Goal: Task Accomplishment & Management: Manage account settings

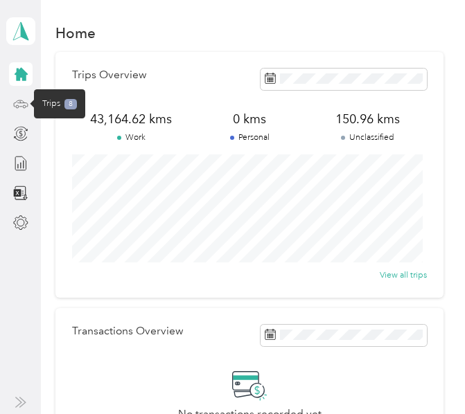
click at [17, 103] on icon at bounding box center [20, 103] width 6 height 0
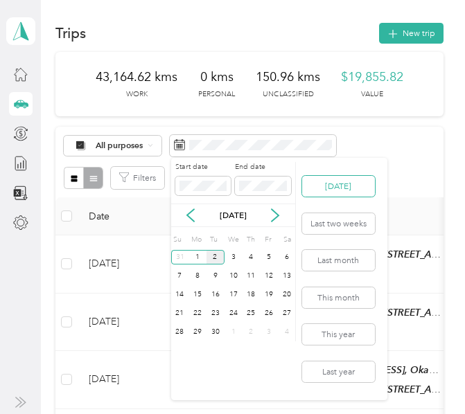
click at [359, 188] on button "[DATE]" at bounding box center [338, 186] width 73 height 21
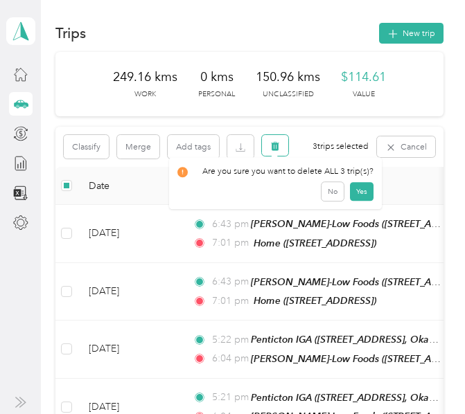
click at [276, 144] on icon "button" at bounding box center [275, 145] width 8 height 9
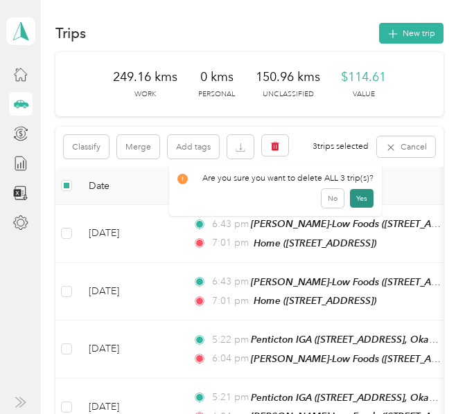
click at [361, 200] on button "Yes" at bounding box center [362, 198] width 24 height 19
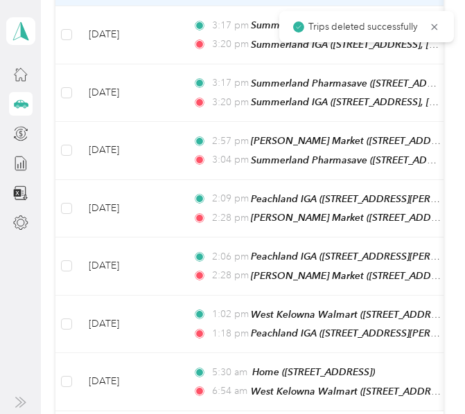
scroll to position [693, 0]
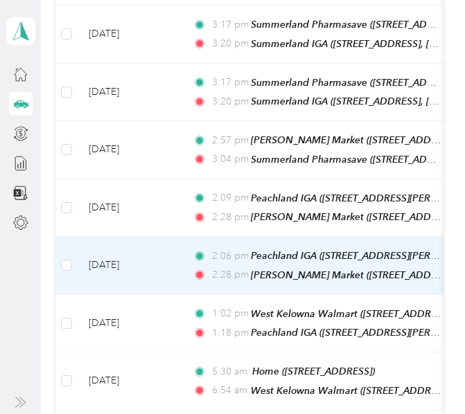
click at [168, 249] on td "[DATE]" at bounding box center [130, 266] width 104 height 58
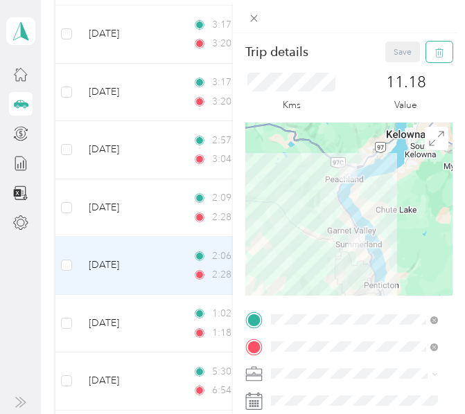
click at [434, 53] on icon "button" at bounding box center [439, 53] width 10 height 10
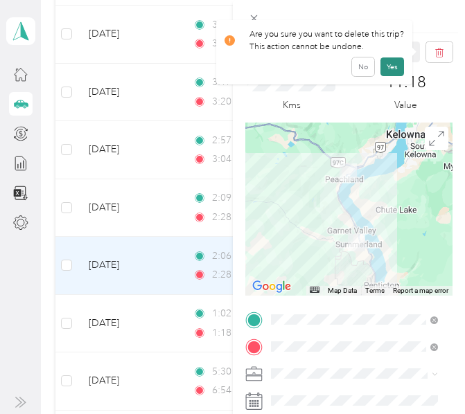
click at [394, 63] on button "Yes" at bounding box center [392, 67] width 24 height 19
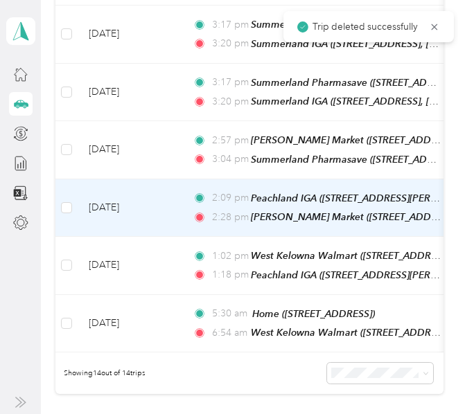
scroll to position [624, 0]
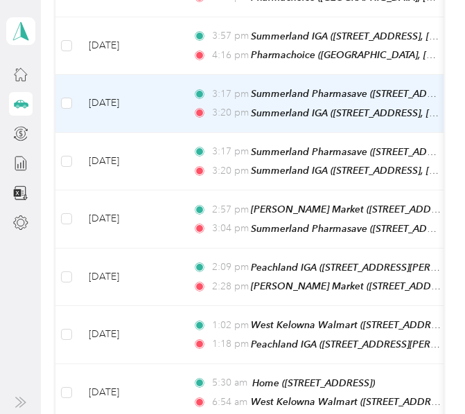
click at [178, 91] on td "[DATE]" at bounding box center [130, 104] width 104 height 58
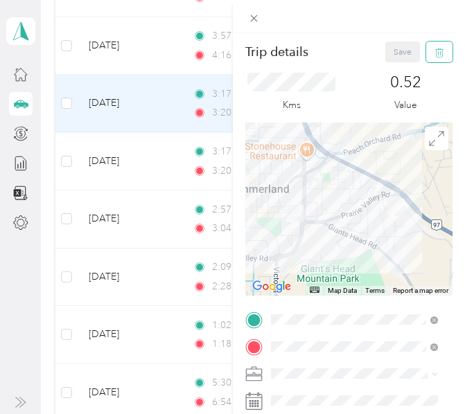
click at [434, 52] on icon "button" at bounding box center [439, 53] width 10 height 10
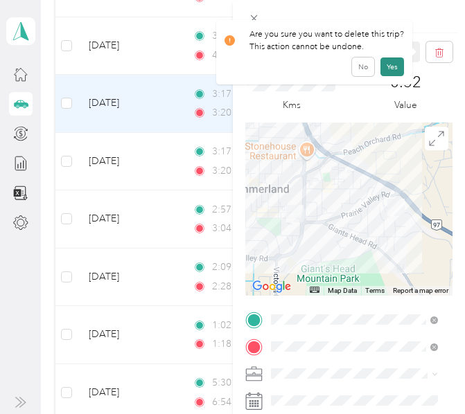
click at [393, 60] on button "Yes" at bounding box center [392, 67] width 24 height 19
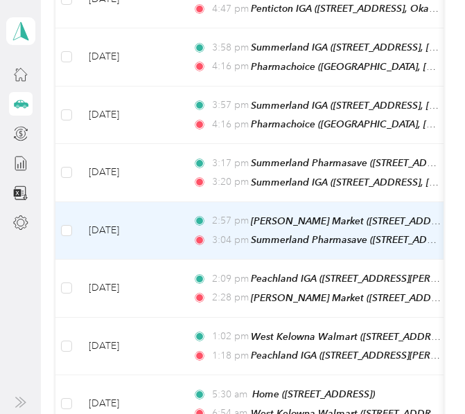
scroll to position [485, 0]
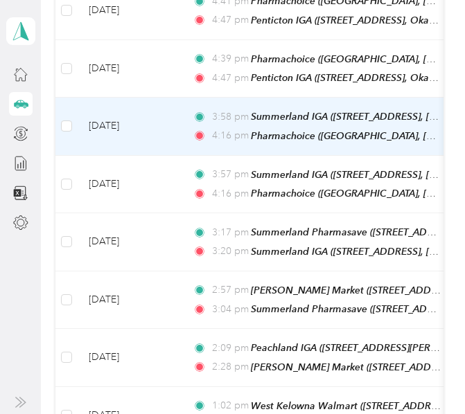
click at [175, 118] on td "[DATE]" at bounding box center [130, 127] width 104 height 58
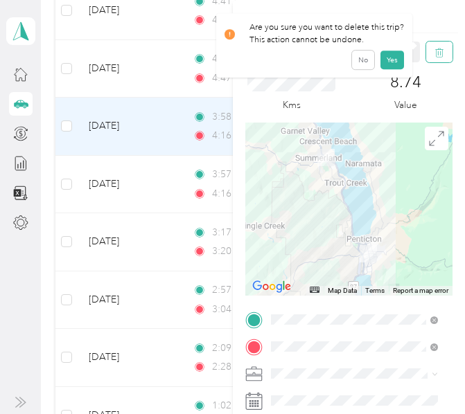
click at [434, 51] on icon "button" at bounding box center [439, 53] width 10 height 10
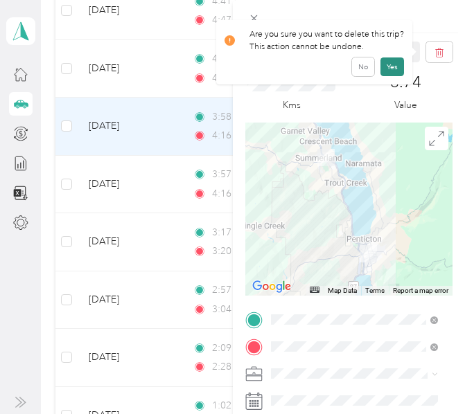
click at [393, 60] on button "Yes" at bounding box center [392, 67] width 24 height 19
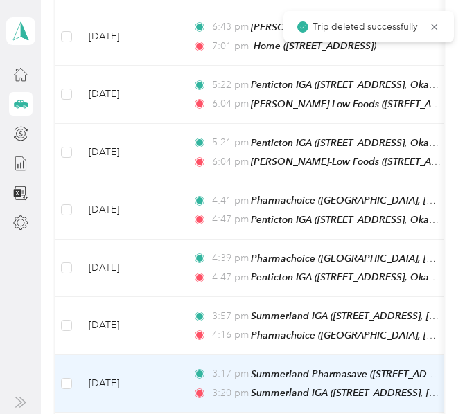
scroll to position [277, 0]
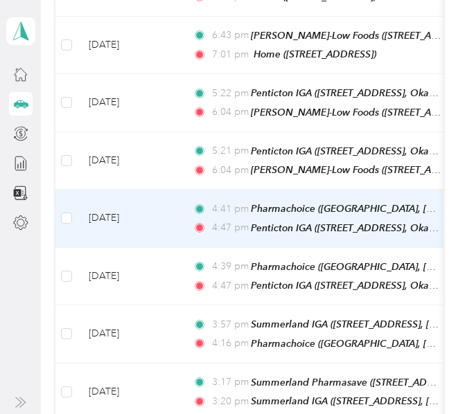
click at [162, 199] on td "[DATE]" at bounding box center [130, 219] width 104 height 58
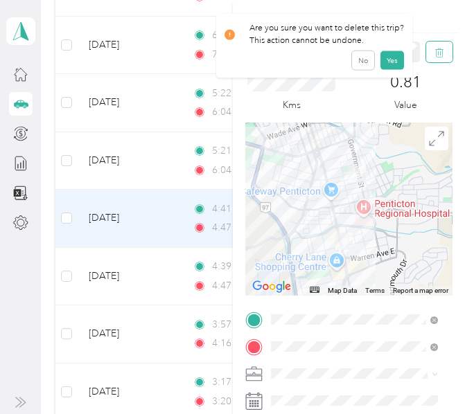
click at [434, 55] on icon "button" at bounding box center [439, 53] width 10 height 10
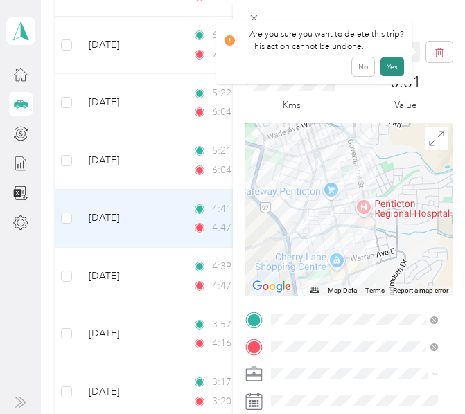
click at [385, 63] on button "Yes" at bounding box center [392, 67] width 24 height 19
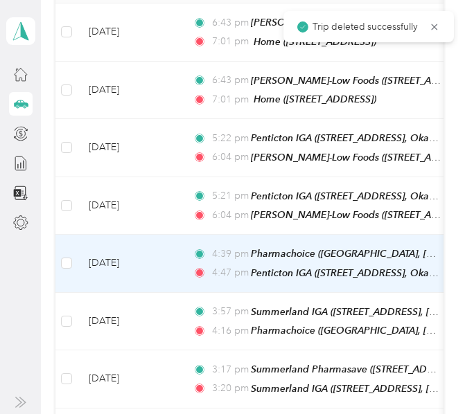
scroll to position [208, 0]
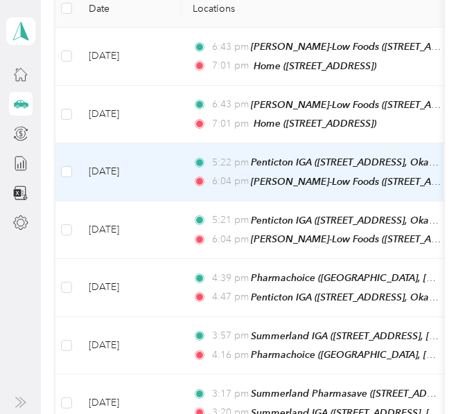
click at [183, 172] on td "5:22 pm Penticton IGA ([STREET_ADDRESS], Okanagan-Similkameen, [GEOGRAPHIC_DATA…" at bounding box center [341, 172] width 319 height 58
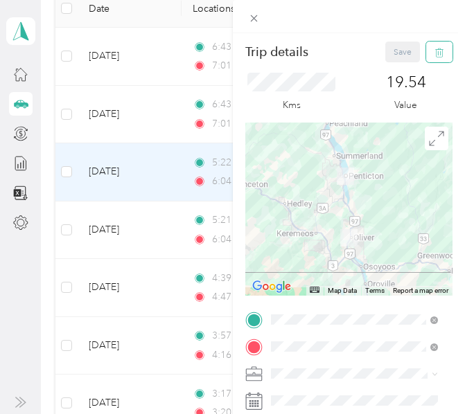
click at [434, 48] on icon "button" at bounding box center [439, 53] width 10 height 10
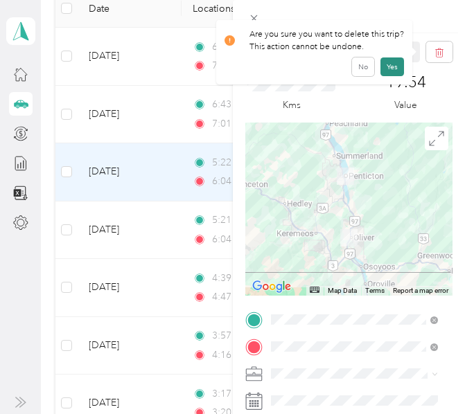
click at [396, 62] on button "Yes" at bounding box center [392, 67] width 24 height 19
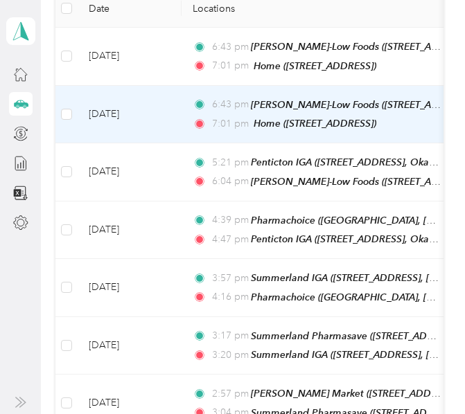
click at [177, 111] on td "[DATE]" at bounding box center [130, 115] width 104 height 58
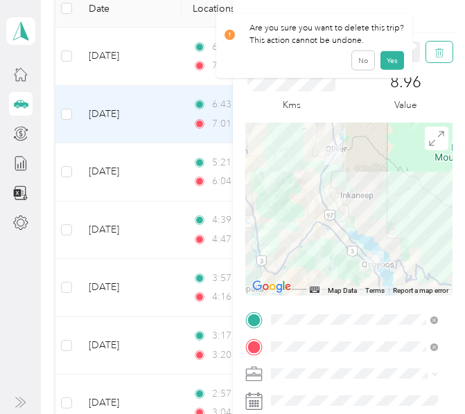
click at [434, 53] on icon "button" at bounding box center [439, 53] width 10 height 10
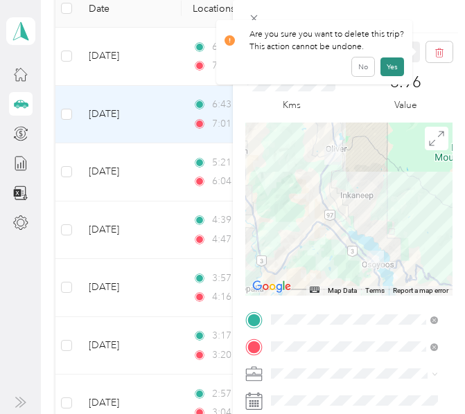
click at [392, 65] on button "Yes" at bounding box center [392, 67] width 24 height 19
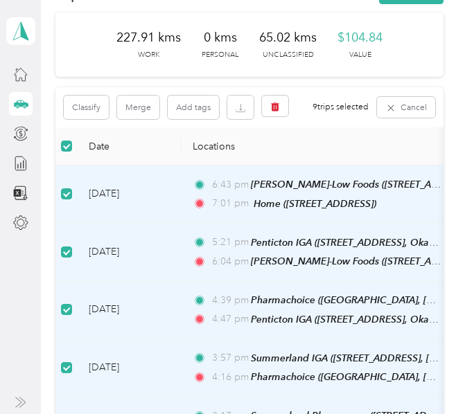
scroll to position [39, 0]
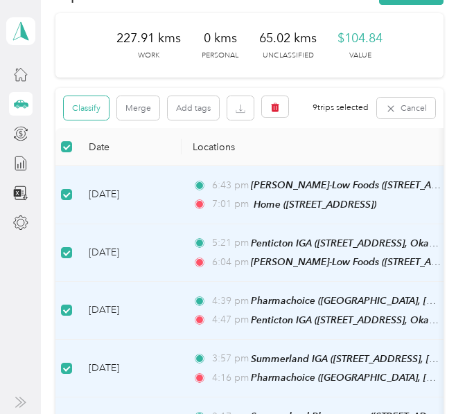
click at [87, 109] on button "Classify" at bounding box center [86, 108] width 45 height 24
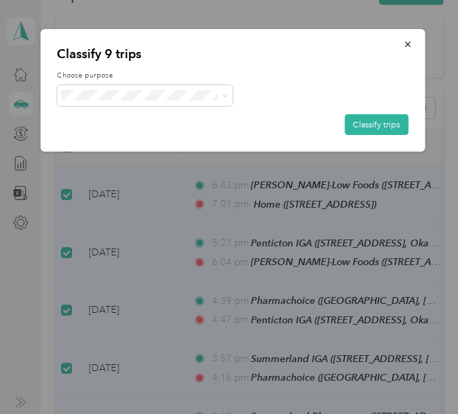
click at [89, 116] on span "[PERSON_NAME] [GEOGRAPHIC_DATA]" at bounding box center [166, 110] width 154 height 12
click at [373, 122] on button "Classify trips" at bounding box center [376, 124] width 64 height 21
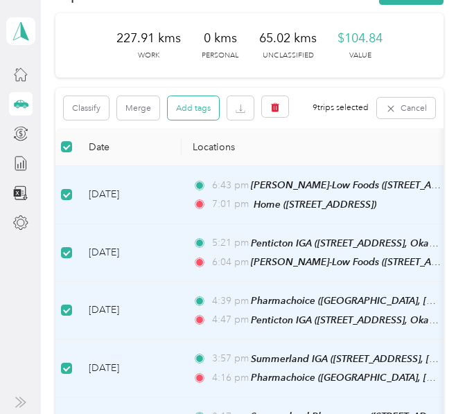
click at [188, 109] on button "Add tags" at bounding box center [193, 108] width 51 height 24
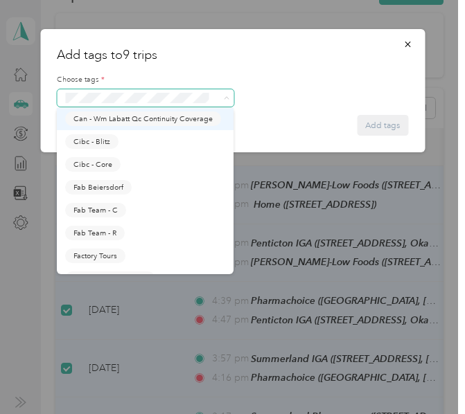
scroll to position [208, 0]
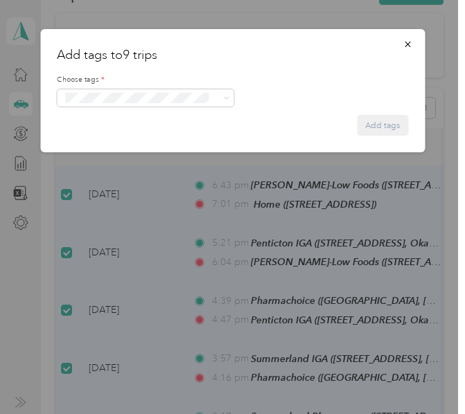
click at [105, 254] on span "Fit [PERSON_NAME] Team" at bounding box center [116, 248] width 87 height 10
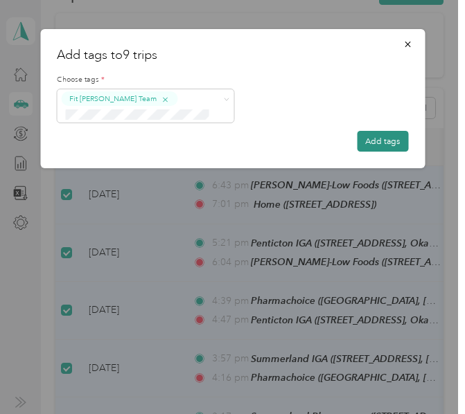
click at [391, 134] on button "Add tags" at bounding box center [382, 141] width 51 height 21
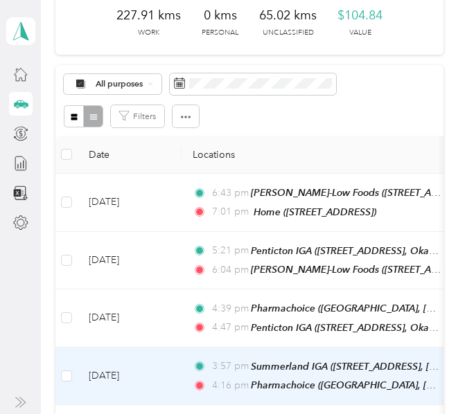
scroll to position [0, 0]
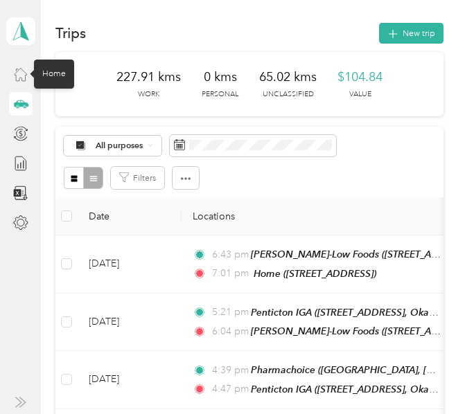
click at [19, 76] on icon at bounding box center [20, 74] width 15 height 15
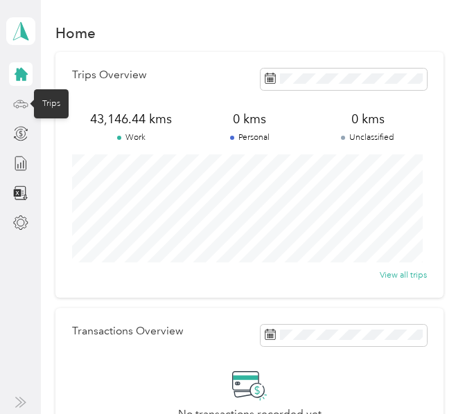
click at [22, 107] on icon at bounding box center [20, 103] width 15 height 15
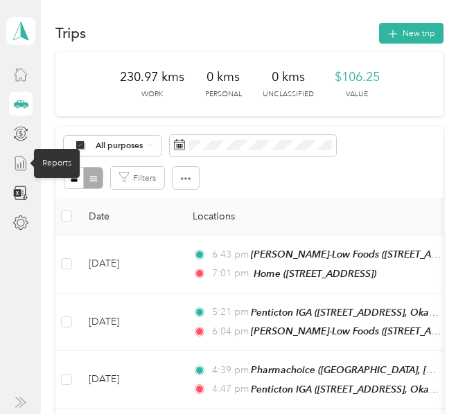
click at [19, 161] on icon at bounding box center [20, 163] width 15 height 15
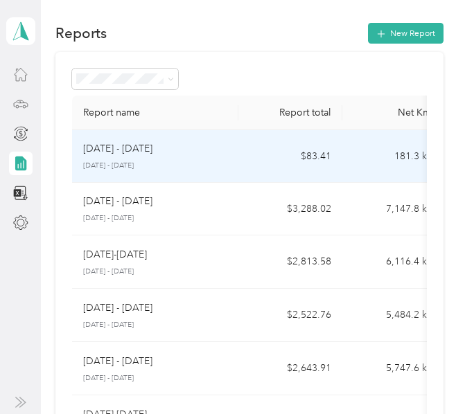
click at [120, 157] on div "[DATE] - [DATE] [DATE] - [DATE]" at bounding box center [155, 156] width 144 height 30
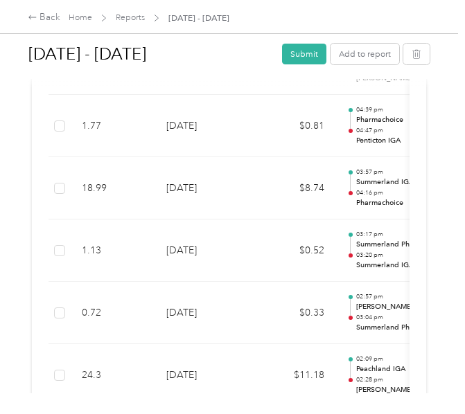
scroll to position [469, 0]
